Goal: Task Accomplishment & Management: Complete application form

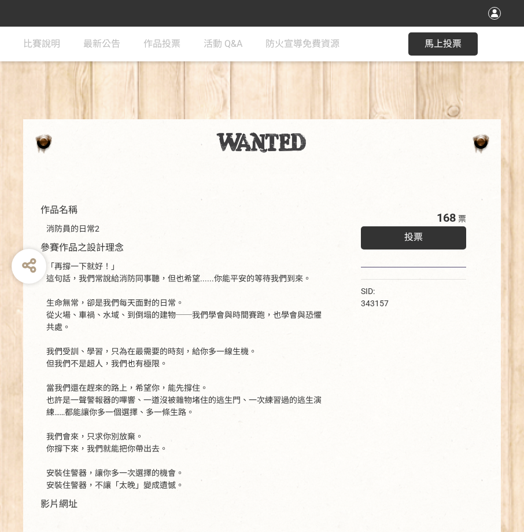
click at [420, 241] on span "投票" at bounding box center [413, 236] width 19 height 11
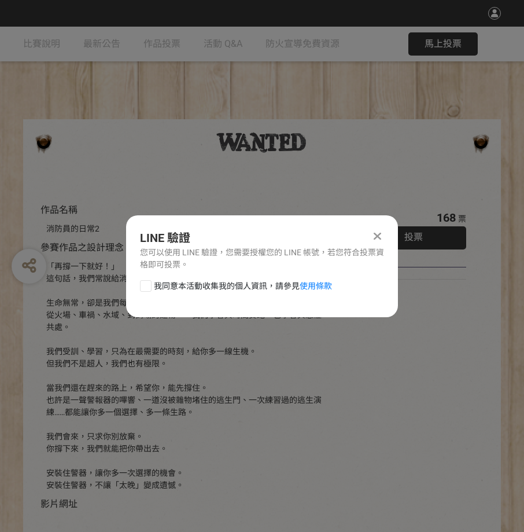
click at [146, 287] on div at bounding box center [146, 286] width 12 height 12
checkbox input "true"
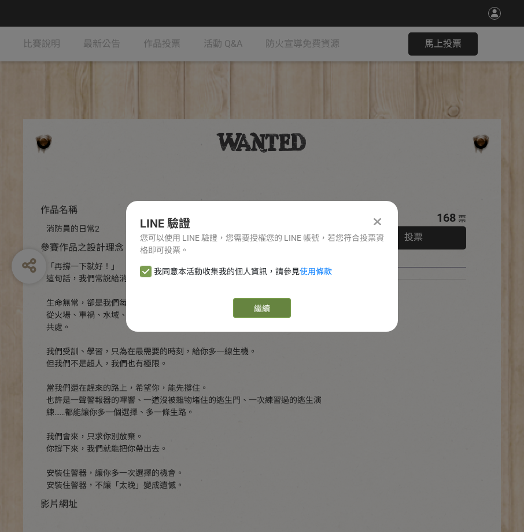
click at [256, 307] on link "繼續" at bounding box center [262, 308] width 58 height 20
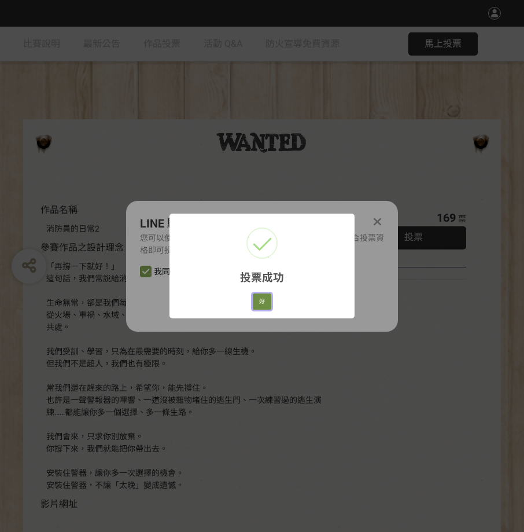
click at [266, 301] on button "好" at bounding box center [262, 301] width 19 height 16
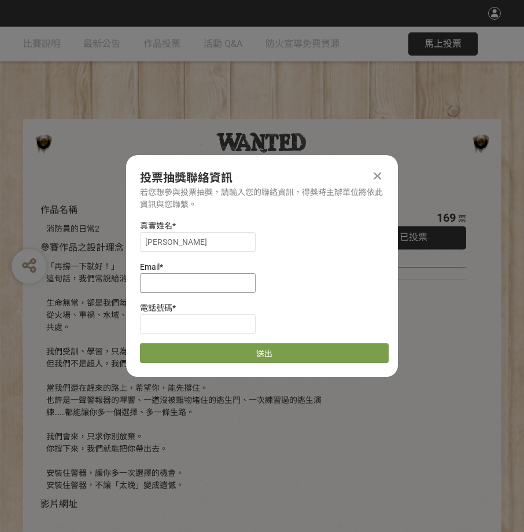
click at [167, 286] on input at bounding box center [198, 283] width 116 height 20
type input "S"
type input "[EMAIL_ADDRESS][DOMAIN_NAME]"
click at [143, 323] on input at bounding box center [198, 324] width 116 height 20
type input "0"
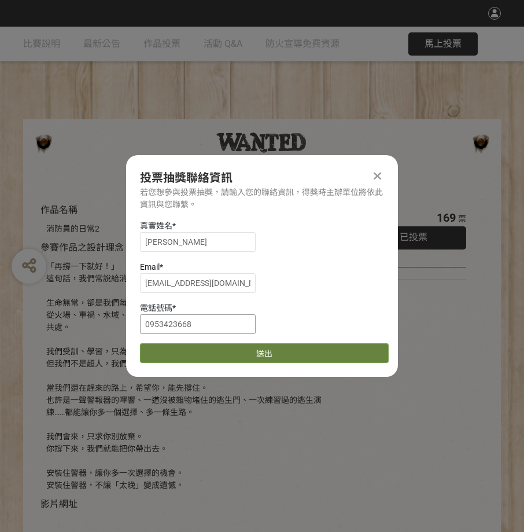
type input "0953423668"
click at [271, 357] on button "送出" at bounding box center [264, 353] width 249 height 20
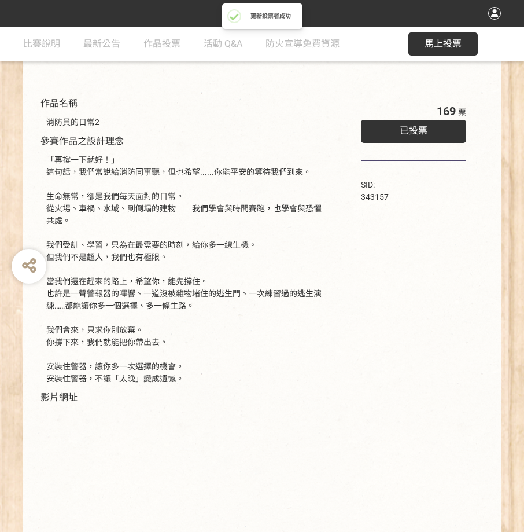
scroll to position [204, 0]
